Goal: Transaction & Acquisition: Purchase product/service

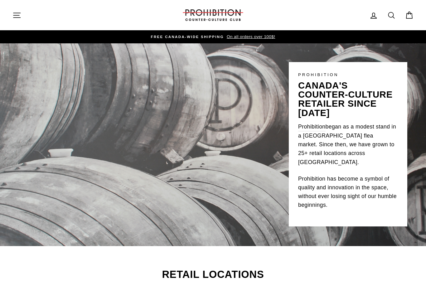
click at [16, 18] on icon "button" at bounding box center [16, 15] width 9 height 9
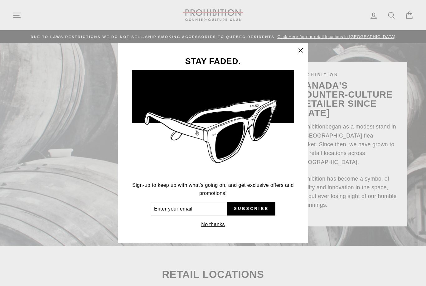
click at [301, 53] on icon "button" at bounding box center [300, 50] width 9 height 9
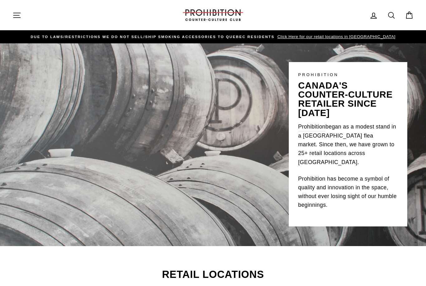
click at [13, 15] on icon "button" at bounding box center [16, 15] width 9 height 9
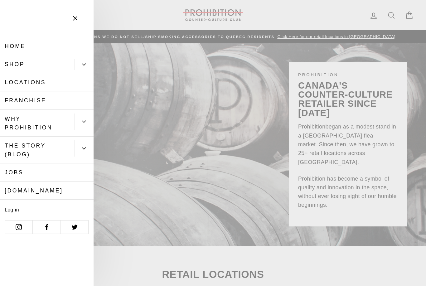
click at [84, 66] on icon "Primary" at bounding box center [84, 65] width 4 height 4
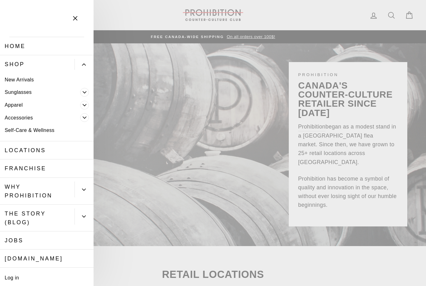
click at [86, 104] on icon "Primary" at bounding box center [84, 105] width 3 height 2
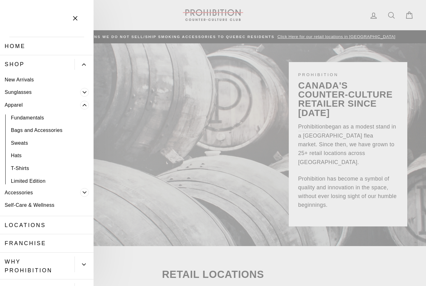
click at [86, 91] on icon "Primary" at bounding box center [84, 92] width 3 height 2
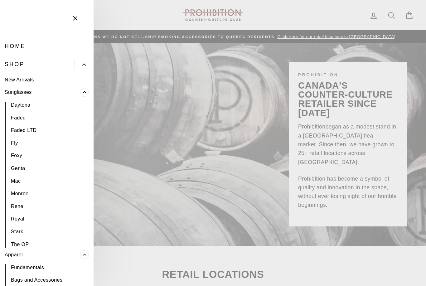
click at [86, 91] on icon "Primary" at bounding box center [85, 92] width 4 height 4
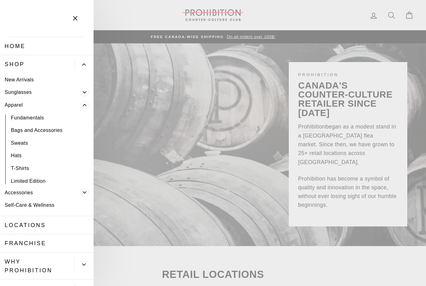
click at [86, 105] on icon "Primary" at bounding box center [84, 105] width 3 height 2
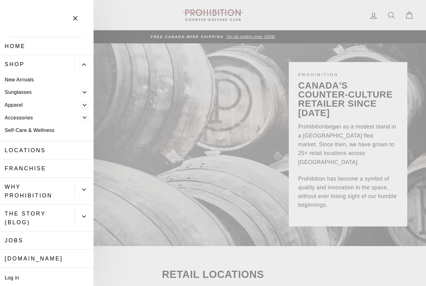
click at [85, 119] on span "Primary" at bounding box center [84, 117] width 9 height 9
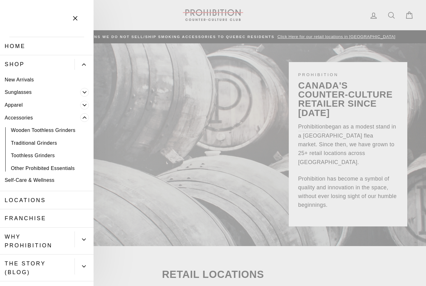
click at [85, 119] on span "Primary" at bounding box center [84, 117] width 9 height 9
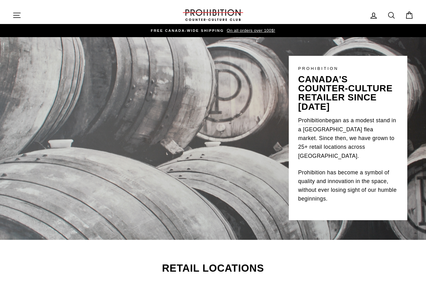
click at [19, 17] on icon "button" at bounding box center [16, 15] width 7 height 5
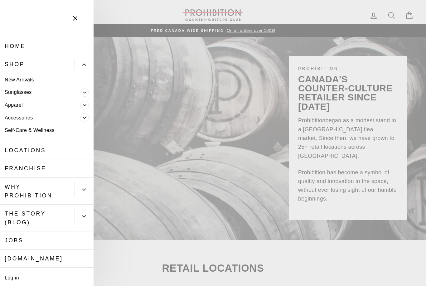
click at [84, 103] on icon "Primary" at bounding box center [85, 105] width 4 height 4
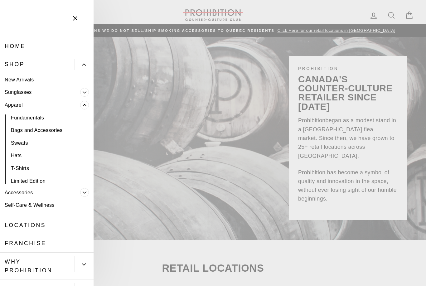
click at [84, 104] on icon "Primary" at bounding box center [85, 105] width 4 height 4
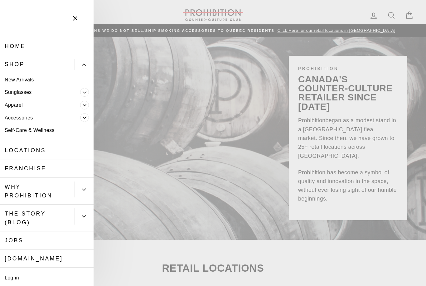
click at [42, 132] on link "Self-Care & Wellness" at bounding box center [47, 130] width 94 height 13
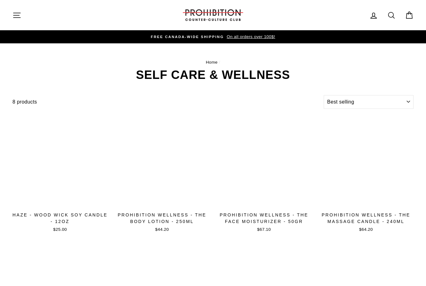
select select "best-selling"
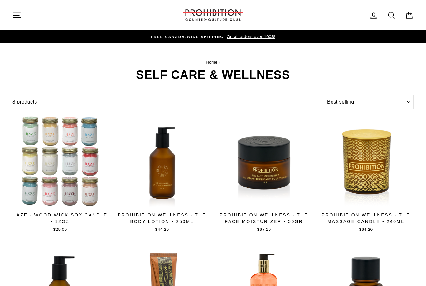
click at [18, 15] on icon "button" at bounding box center [16, 15] width 7 height 5
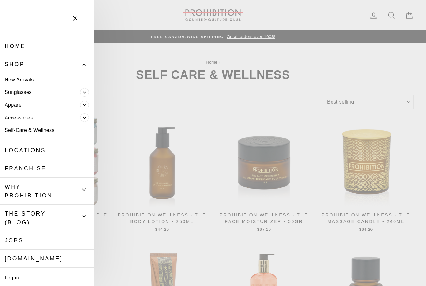
click at [85, 106] on icon "Primary" at bounding box center [85, 105] width 4 height 4
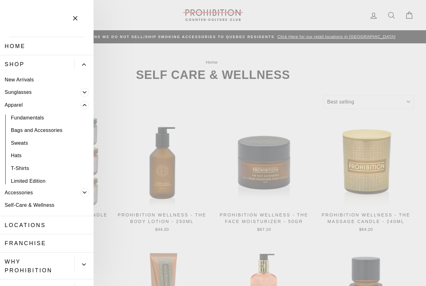
click at [83, 191] on icon "Primary" at bounding box center [85, 193] width 4 height 4
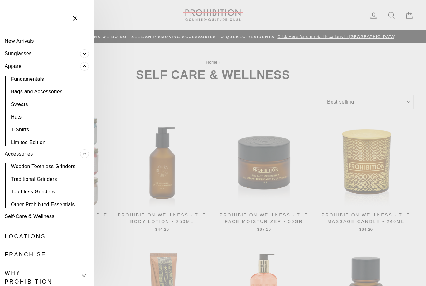
scroll to position [40, 0]
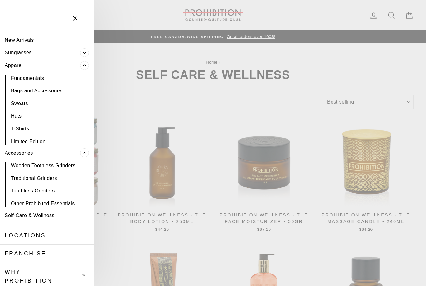
click at [55, 203] on link "Other Prohibited Essentials" at bounding box center [47, 203] width 94 height 13
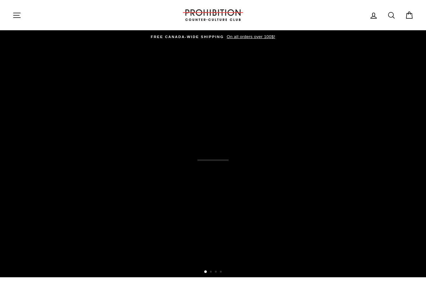
drag, startPoint x: 0, startPoint y: 0, endPoint x: 195, endPoint y: 189, distance: 271.5
click at [149, 193] on div "THE FINEST GRIND GRINDERS DESIGNED IN MTL. SHRED" at bounding box center [80, 225] width 137 height 65
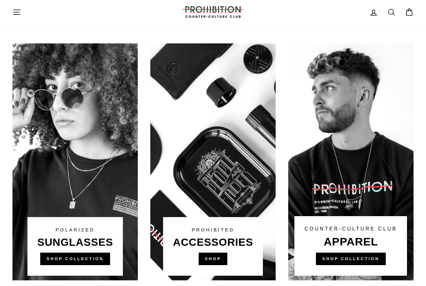
scroll to position [318, 0]
click at [218, 231] on link at bounding box center [212, 162] width 125 height 237
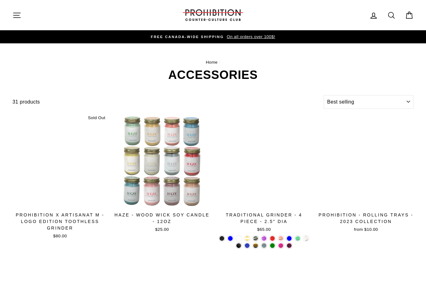
select select "best-selling"
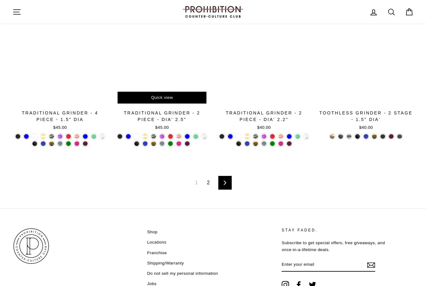
scroll to position [960, 0]
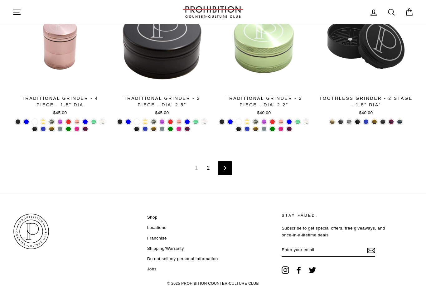
click at [207, 170] on link "2" at bounding box center [208, 168] width 10 height 10
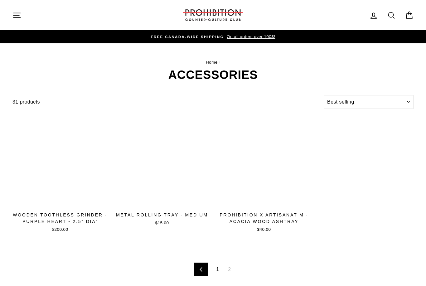
select select "best-selling"
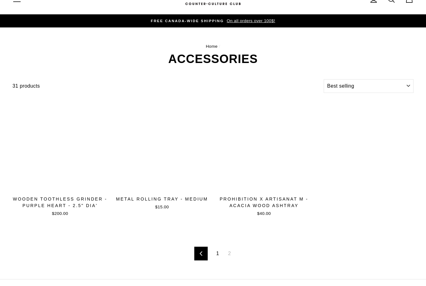
scroll to position [16, 0]
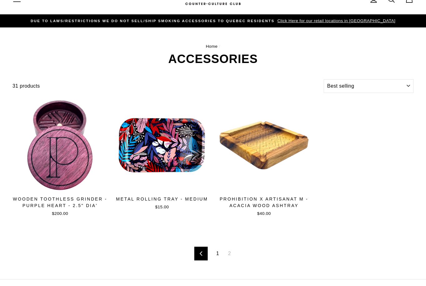
click at [231, 253] on span "2" at bounding box center [229, 254] width 10 height 10
click at [204, 253] on link "Previous" at bounding box center [200, 254] width 13 height 14
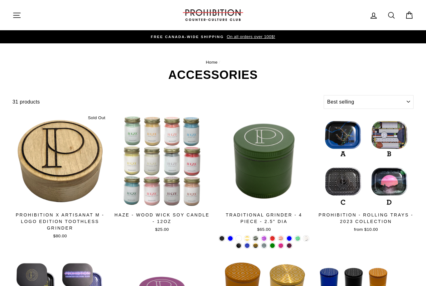
select select "best-selling"
